Goal: Complete application form

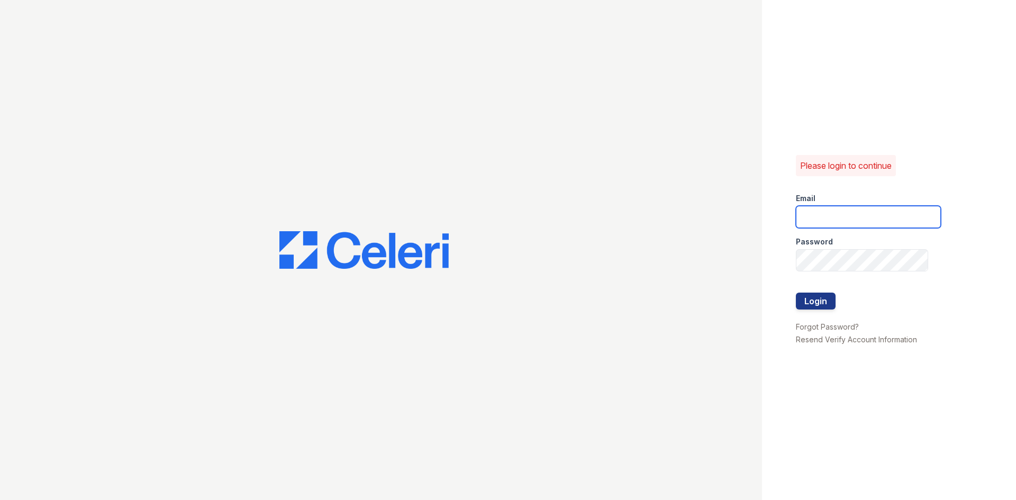
click at [870, 219] on input "email" at bounding box center [868, 217] width 145 height 22
type input "[EMAIL_ADDRESS][DOMAIN_NAME]"
click at [796, 293] on button "Login" at bounding box center [816, 301] width 40 height 17
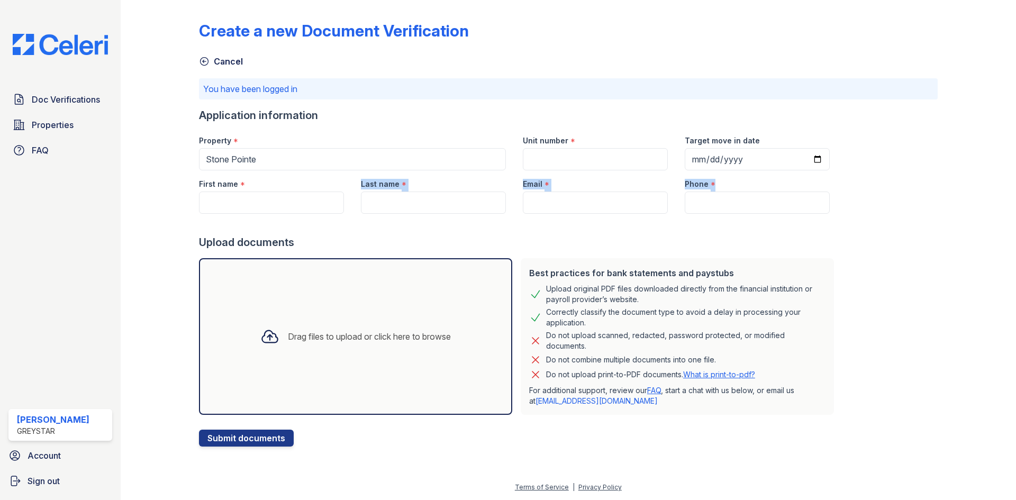
click at [264, 213] on form "Application information Property * [GEOGRAPHIC_DATA] Unit number * Target move …" at bounding box center [518, 277] width 639 height 339
click at [261, 204] on input "First name" at bounding box center [271, 203] width 145 height 22
click at [220, 201] on input "First name" at bounding box center [271, 203] width 145 height 22
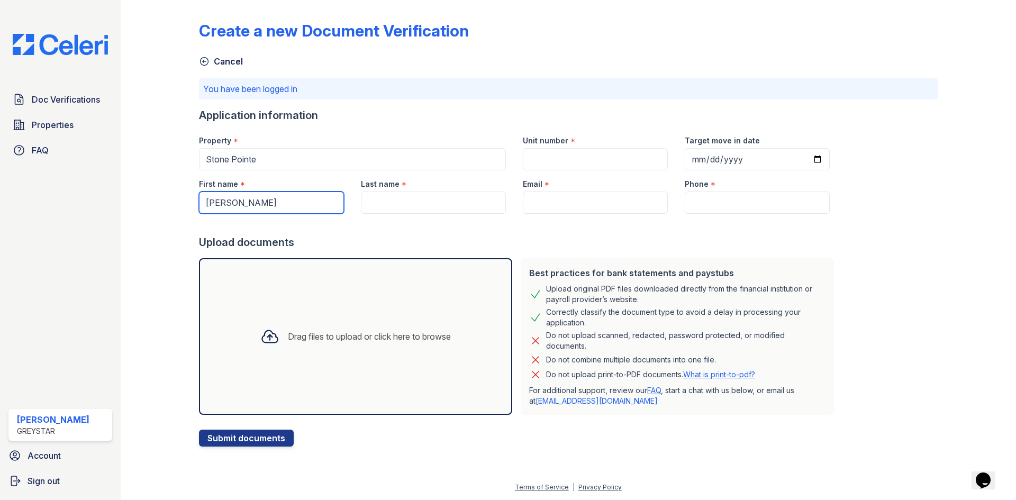
type input "[PERSON_NAME]"
type input "Mazanet"
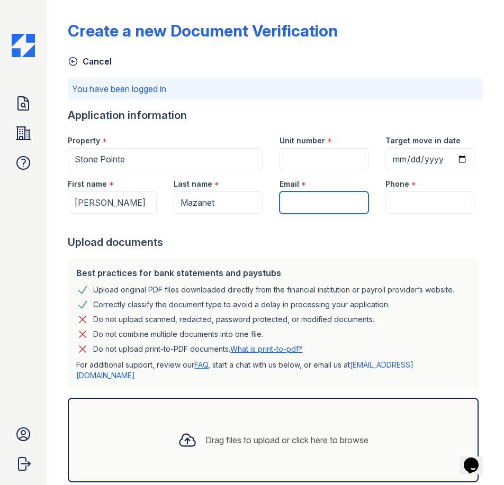
click at [295, 214] on input "Email" at bounding box center [323, 203] width 89 height 22
paste input "[EMAIL_ADDRESS][DOMAIN_NAME]"
type input "[EMAIL_ADDRESS][DOMAIN_NAME]"
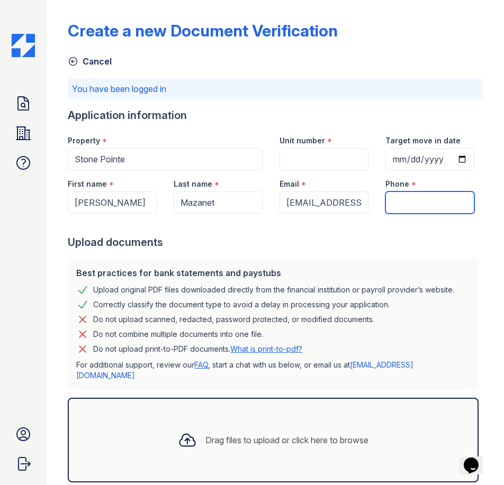
click at [401, 214] on input "Phone" at bounding box center [429, 203] width 89 height 22
click at [426, 214] on input "Phone" at bounding box center [429, 203] width 89 height 22
paste input "[PHONE_NUMBER]"
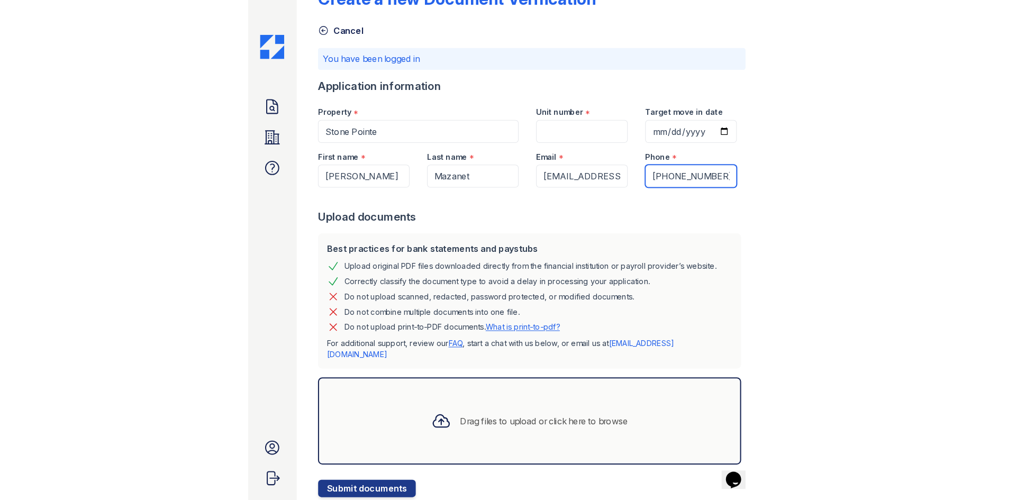
scroll to position [98, 0]
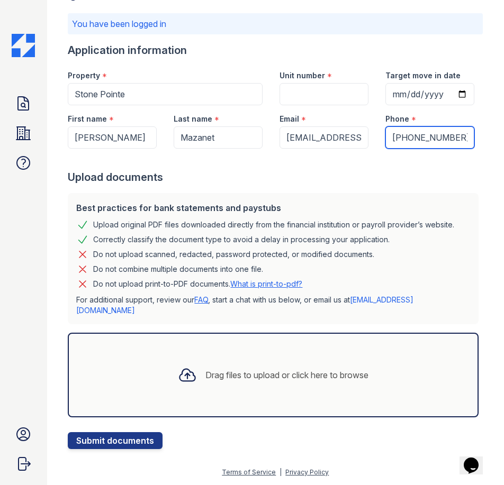
type input "[PHONE_NUMBER]"
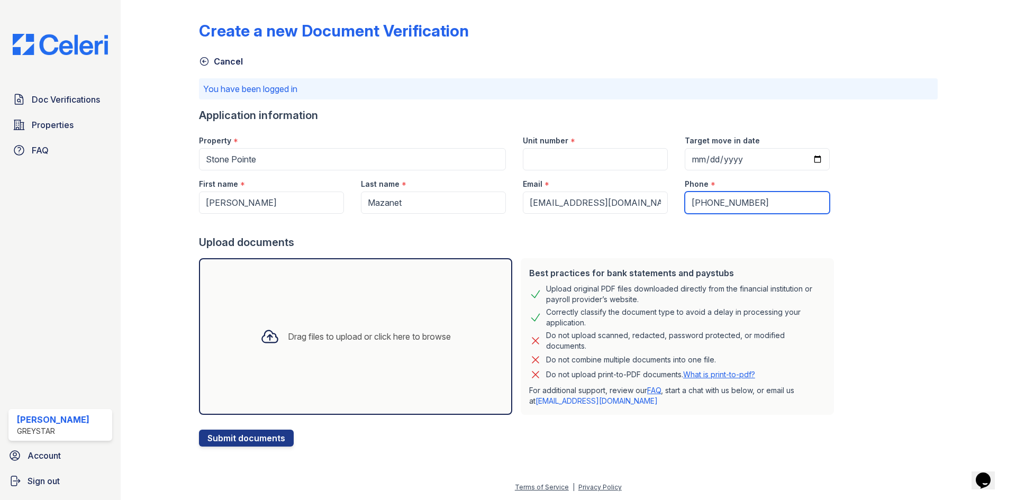
scroll to position [0, 0]
click at [331, 342] on div "Drag files to upload or click here to browse" at bounding box center [355, 337] width 207 height 36
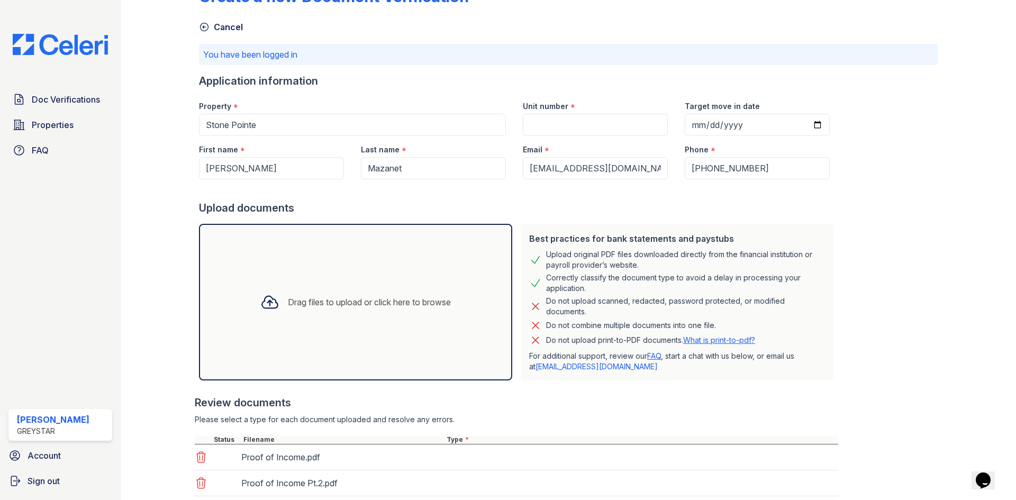
scroll to position [105, 0]
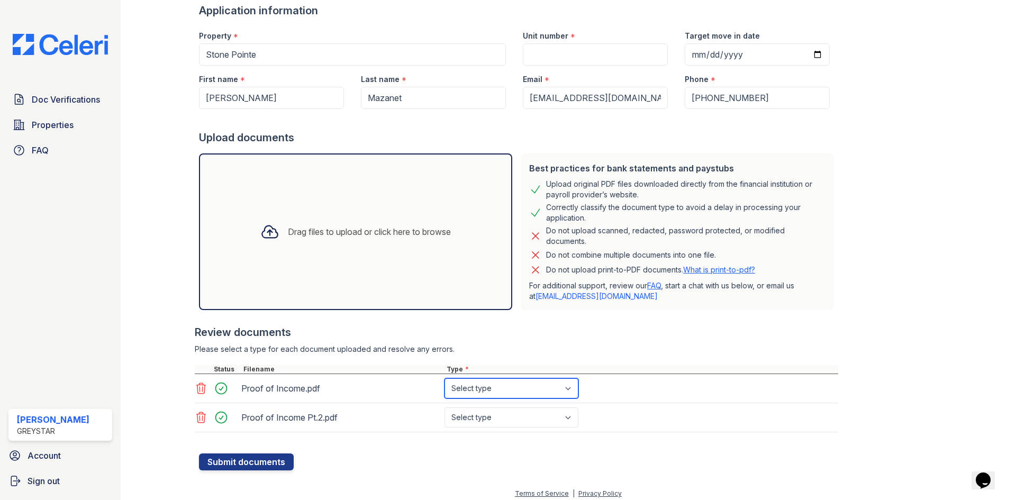
click at [510, 393] on select "Select type Paystub Bank Statement Offer Letter Tax Documents Benefit Award Let…" at bounding box center [511, 388] width 134 height 20
select select "paystub"
click at [444, 378] on select "Select type Paystub Bank Statement Offer Letter Tax Documents Benefit Award Let…" at bounding box center [511, 388] width 134 height 20
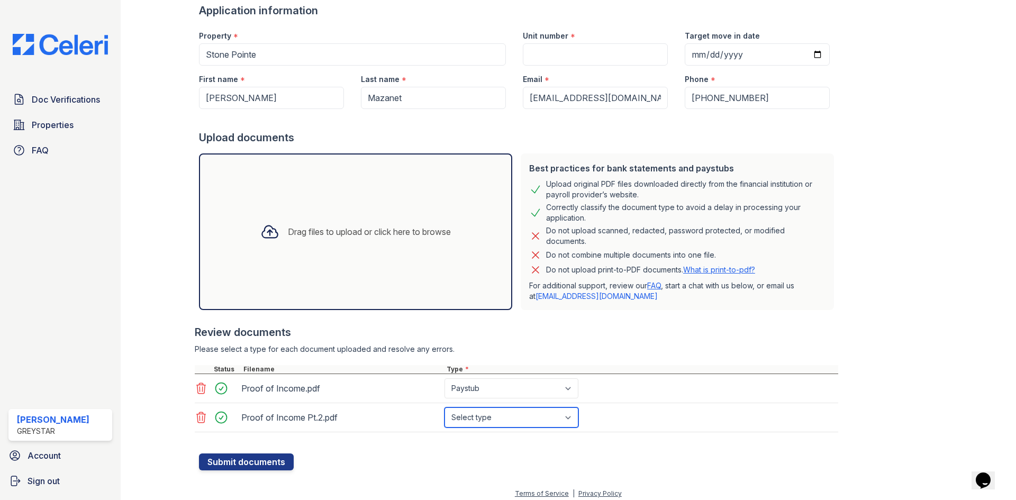
click at [504, 420] on select "Select type Paystub Bank Statement Offer Letter Tax Documents Benefit Award Let…" at bounding box center [511, 417] width 134 height 20
select select "paystub"
click at [444, 407] on select "Select type Paystub Bank Statement Offer Letter Tax Documents Benefit Award Let…" at bounding box center [511, 417] width 134 height 20
click at [279, 459] on button "Submit documents" at bounding box center [246, 461] width 95 height 17
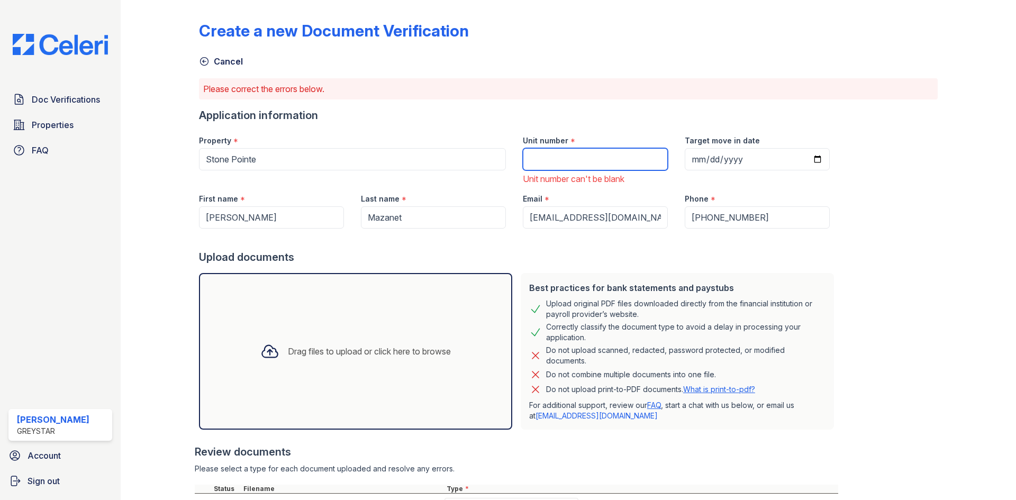
click at [561, 163] on input "Unit number" at bounding box center [595, 159] width 145 height 22
type input "50-202"
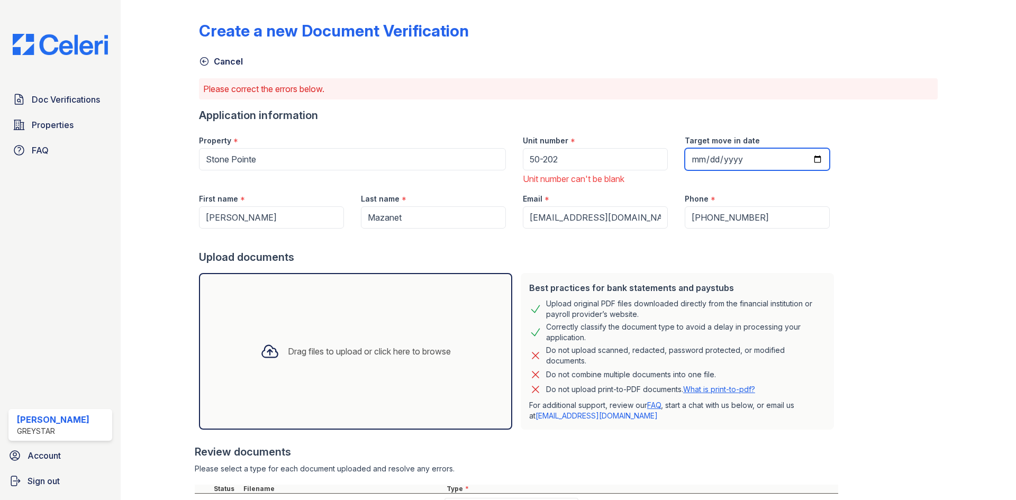
click at [739, 155] on input "Target move in date" at bounding box center [757, 159] width 145 height 22
click at [806, 163] on input "Target move in date" at bounding box center [757, 159] width 145 height 22
type input "[DATE]"
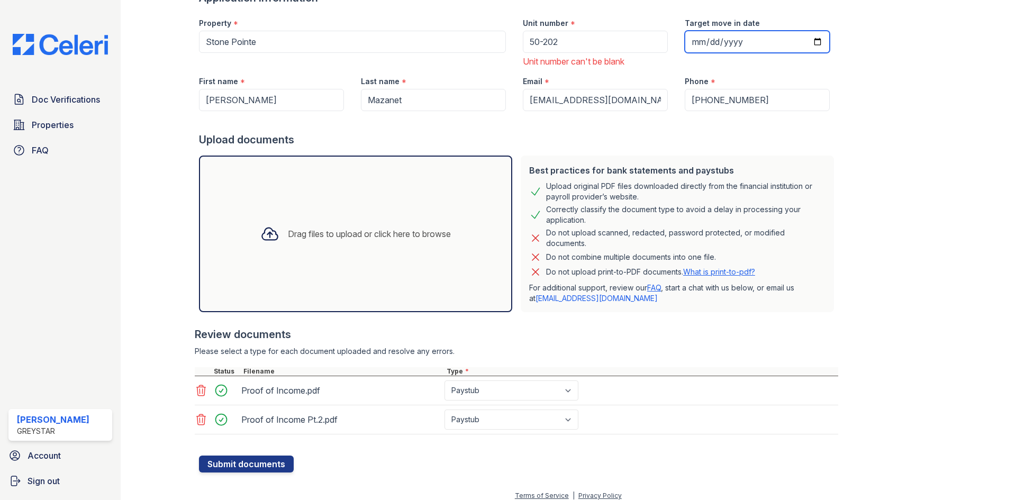
scroll to position [126, 0]
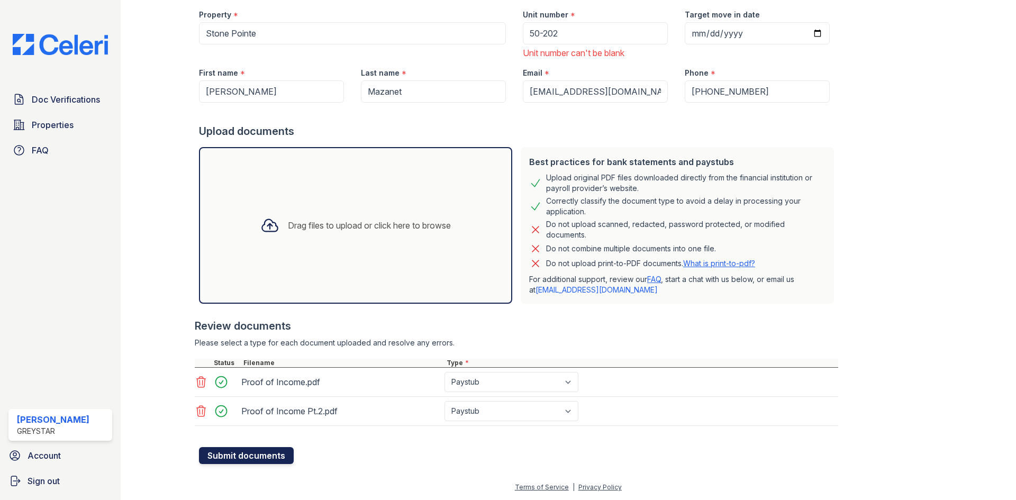
drag, startPoint x: 279, startPoint y: 456, endPoint x: 282, endPoint y: 450, distance: 6.2
click at [278, 456] on button "Submit documents" at bounding box center [246, 455] width 95 height 17
